Goal: Navigation & Orientation: Find specific page/section

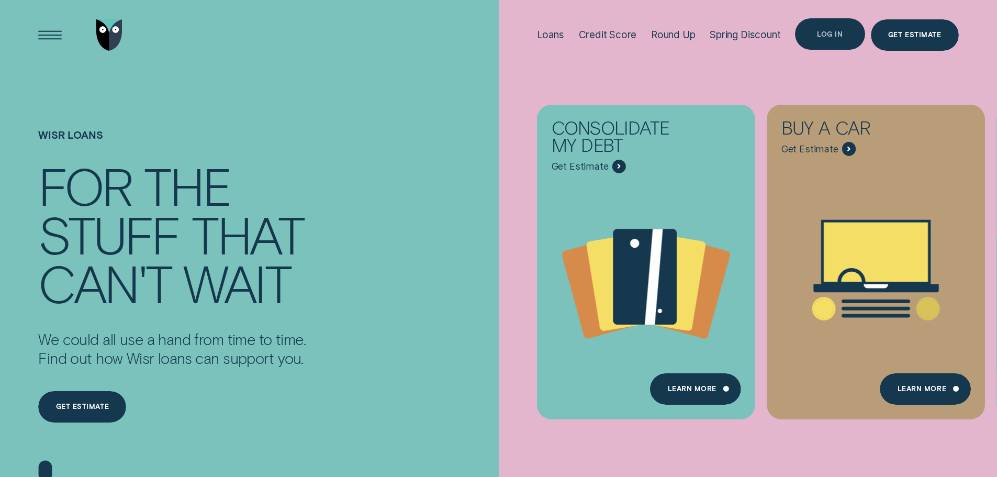
click at [840, 33] on div "Log in" at bounding box center [830, 34] width 26 height 6
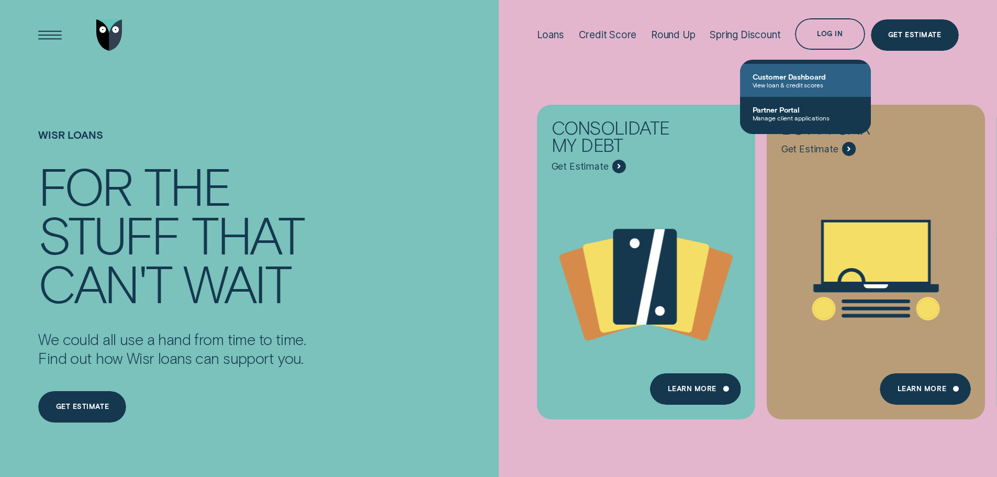
click at [801, 80] on span "Customer Dashboard" at bounding box center [806, 76] width 106 height 9
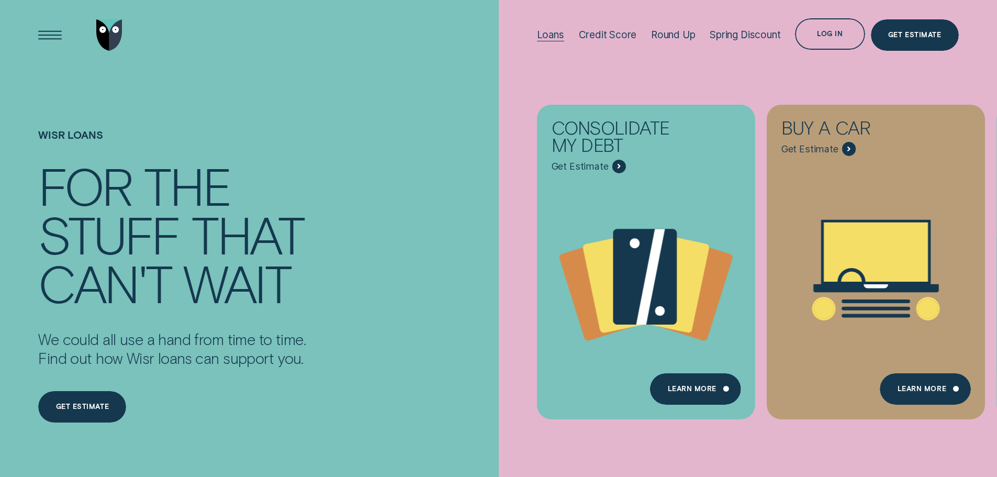
click at [545, 37] on div "Loans" at bounding box center [550, 35] width 27 height 12
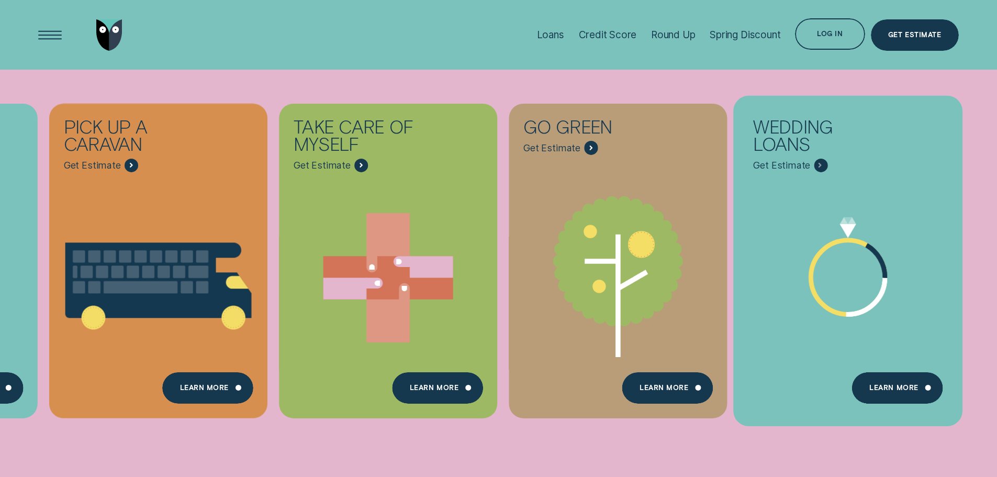
scroll to position [523, 0]
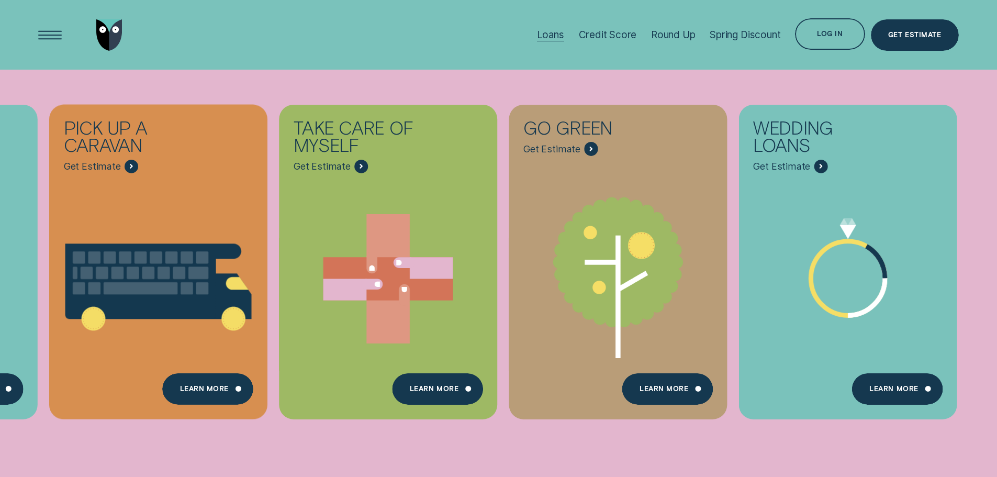
click at [561, 32] on div "Loans" at bounding box center [550, 35] width 27 height 12
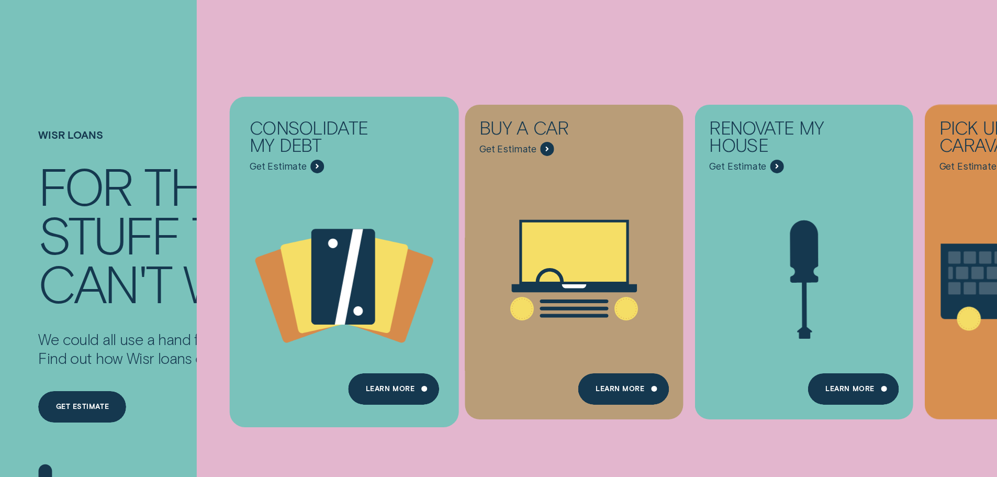
scroll to position [0, 0]
